Goal: Find specific page/section: Find specific page/section

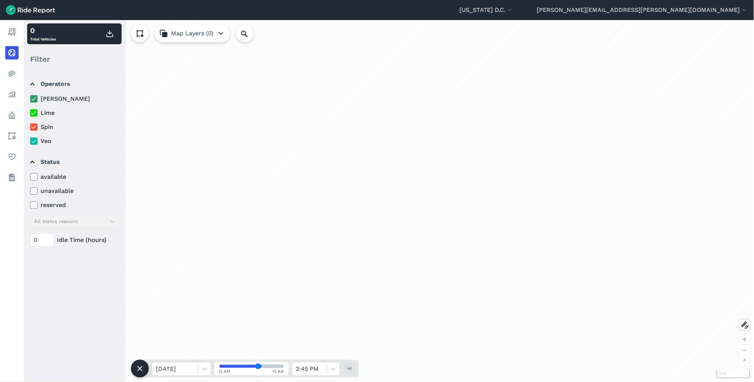
click at [33, 99] on icon at bounding box center [33, 98] width 7 height 7
click at [30, 99] on input "[PERSON_NAME]" at bounding box center [30, 96] width 0 height 5
click at [35, 113] on icon at bounding box center [33, 112] width 7 height 7
click at [30, 113] on input "Lime" at bounding box center [30, 111] width 0 height 5
click at [33, 127] on icon at bounding box center [33, 126] width 7 height 7
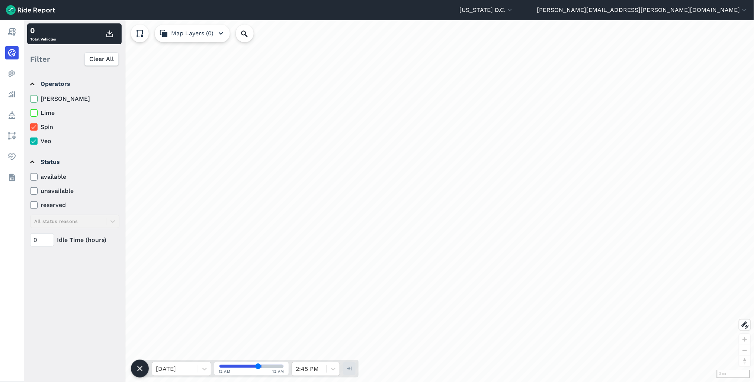
click at [30, 127] on input "Spin" at bounding box center [30, 125] width 0 height 5
click at [33, 155] on summary "Status" at bounding box center [74, 162] width 88 height 21
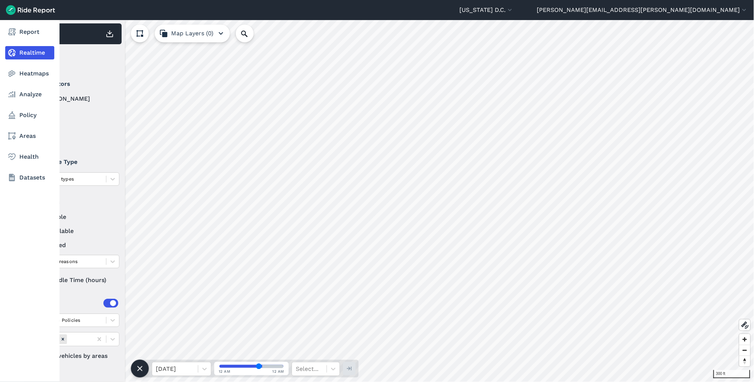
click at [14, 236] on div "Report Realtime Heatmaps Analyze Policy Areas Health Datasets 300 ft 12,256 Tot…" at bounding box center [377, 201] width 754 height 362
